Goal: Find contact information: Find contact information

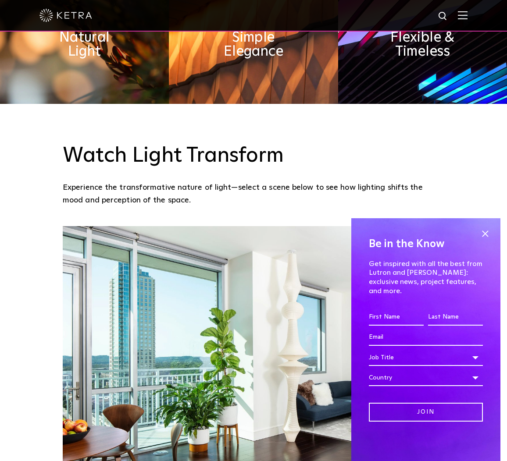
scroll to position [1337, 0]
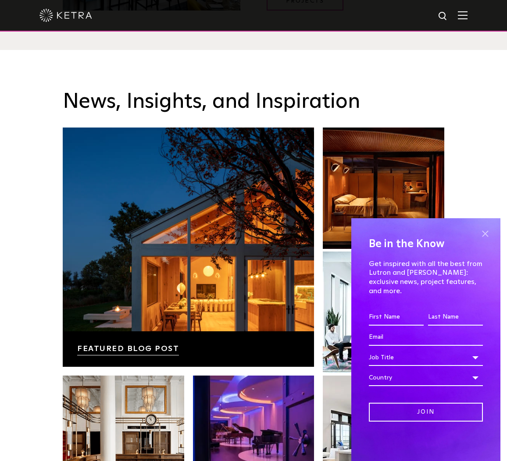
click at [485, 240] on span at bounding box center [484, 233] width 13 height 13
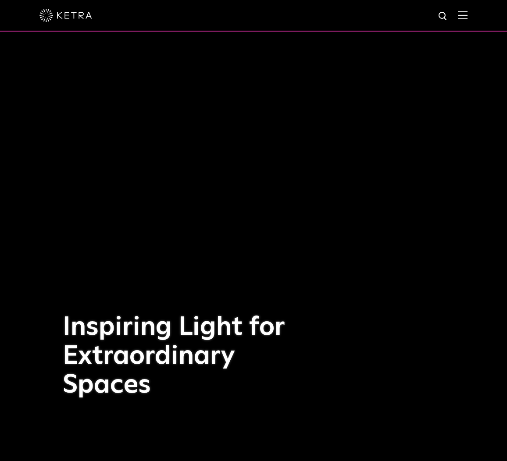
scroll to position [0, 0]
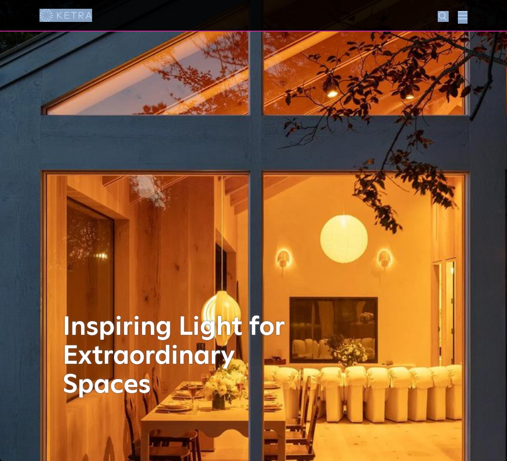
click at [457, 21] on div at bounding box center [253, 16] width 507 height 32
click at [466, 13] on img at bounding box center [462, 15] width 10 height 8
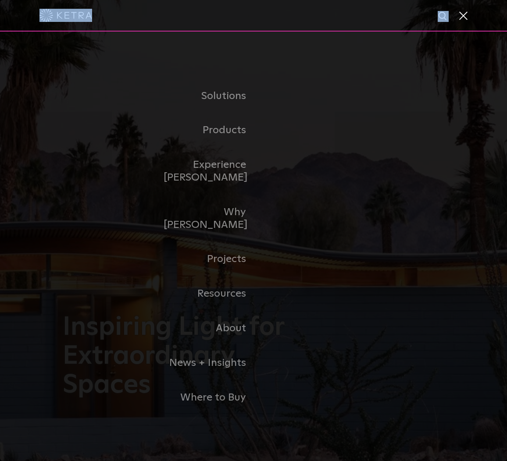
click at [461, 11] on span at bounding box center [462, 15] width 10 height 9
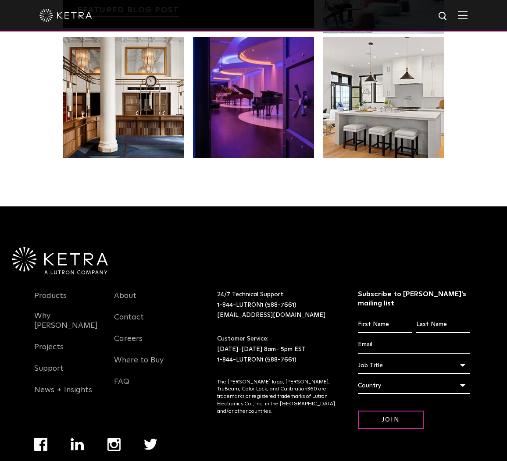
scroll to position [1676, 0]
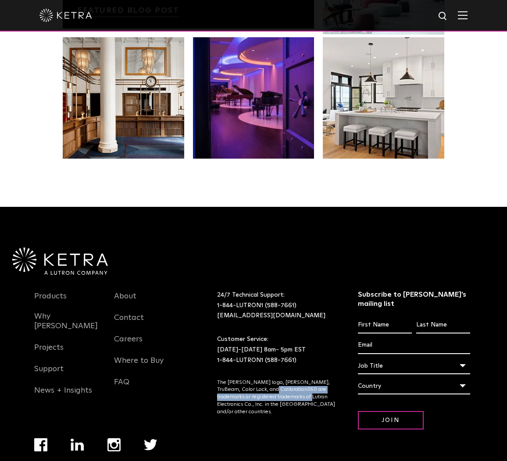
drag, startPoint x: 292, startPoint y: 362, endPoint x: 285, endPoint y: 384, distance: 22.6
click at [287, 379] on p "The [PERSON_NAME] logo, [PERSON_NAME], TruBeam, Color Lock, and Calibration360 …" at bounding box center [276, 397] width 119 height 37
click at [284, 389] on div "24/7 Technical Support: 1-844-LUTRON1 (588-7661) lightingsupport@lutron.com Cus…" at bounding box center [287, 371] width 141 height 162
click at [288, 389] on div "24/7 Technical Support: 1-844-LUTRON1 (588-7661) lightingsupport@lutron.com Cus…" at bounding box center [287, 371] width 141 height 162
click at [128, 313] on link "Contact" at bounding box center [129, 323] width 30 height 20
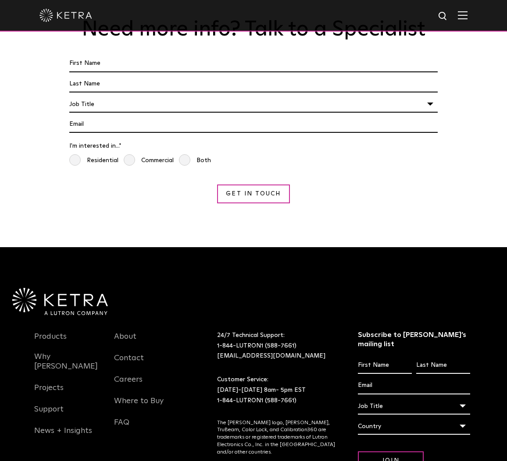
scroll to position [768, 0]
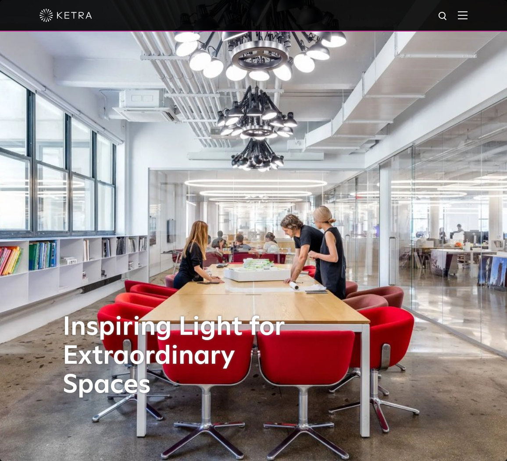
click at [457, 16] on img at bounding box center [462, 15] width 10 height 8
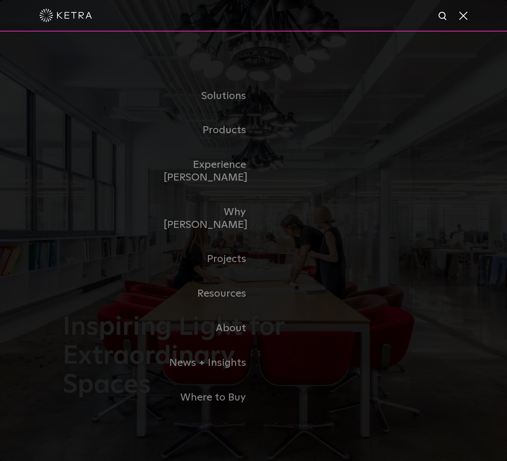
click at [461, 16] on span at bounding box center [462, 15] width 10 height 9
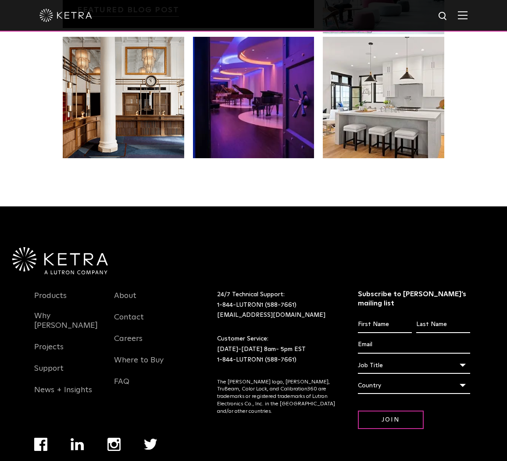
scroll to position [1676, 0]
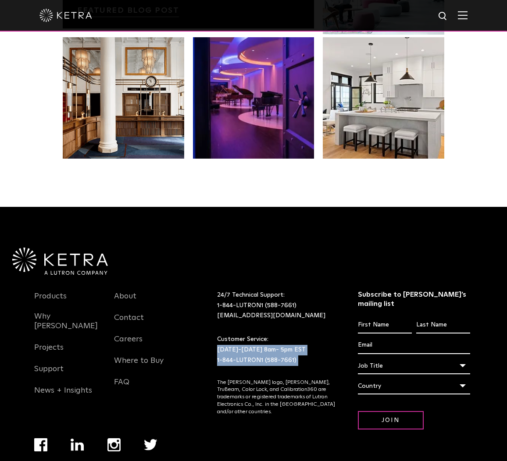
drag, startPoint x: 214, startPoint y: 323, endPoint x: 284, endPoint y: 343, distance: 72.5
click at [278, 344] on div "24/7 Technical Support: 1-844-LUTRON1 (588-7661) lightingsupport@lutron.com Cus…" at bounding box center [287, 371] width 141 height 162
drag, startPoint x: 284, startPoint y: 343, endPoint x: 280, endPoint y: 339, distance: 5.3
click at [284, 343] on div "24/7 Technical Support: 1-844-LUTRON1 (588-7661) lightingsupport@lutron.com Cus…" at bounding box center [287, 371] width 141 height 162
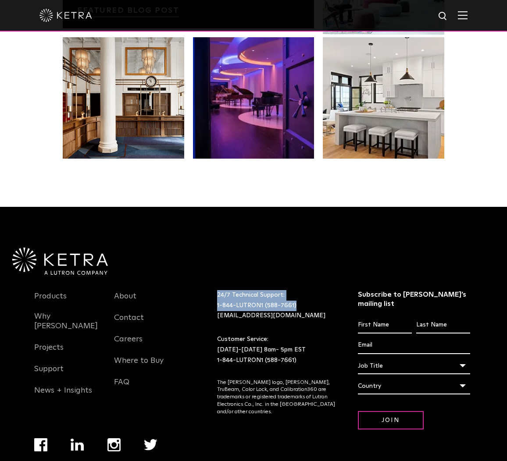
drag, startPoint x: 223, startPoint y: 269, endPoint x: 327, endPoint y: 288, distance: 106.1
click at [323, 285] on div "Products Why Ketra Projects Support News + Insights About Contact Careers Where…" at bounding box center [253, 374] width 438 height 199
click at [331, 294] on p "24/7 Technical Support: 1-844-LUTRON1 (588-7661) lightingsupport@lutron.com" at bounding box center [276, 305] width 119 height 31
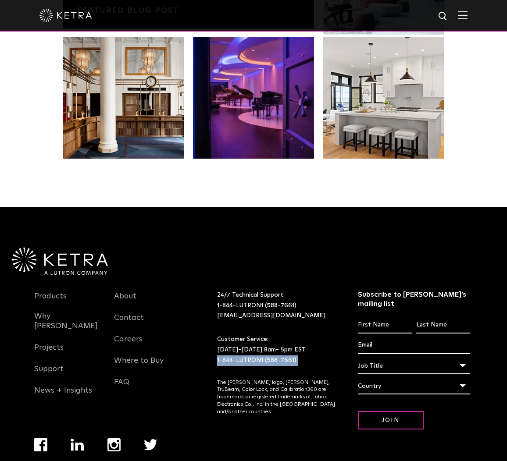
drag, startPoint x: 211, startPoint y: 331, endPoint x: 248, endPoint y: 344, distance: 38.5
click at [248, 344] on div "Products Why Ketra Projects Support News + Insights About Contact Careers Where…" at bounding box center [253, 374] width 438 height 199
click at [254, 379] on p "The [PERSON_NAME] logo, [PERSON_NAME], TruBeam, Color Lock, and Calibration360 …" at bounding box center [276, 397] width 119 height 37
